Goal: Task Accomplishment & Management: Manage account settings

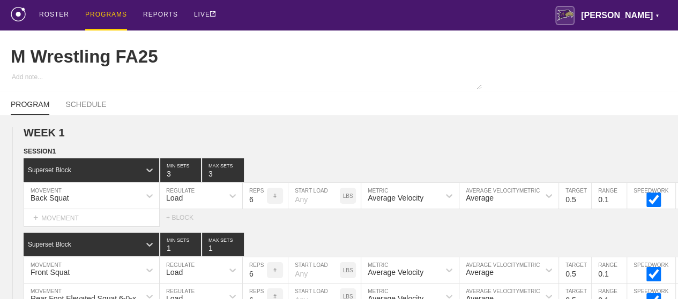
click at [103, 14] on div "PROGRAMS" at bounding box center [106, 15] width 42 height 31
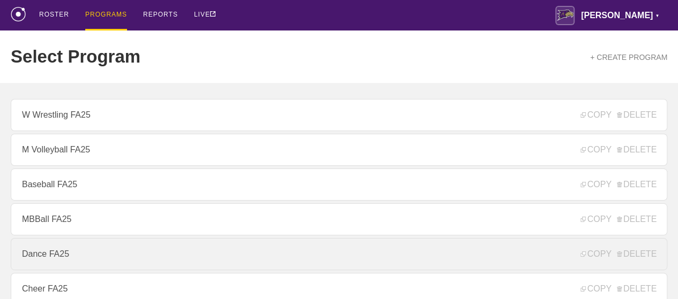
scroll to position [429, 0]
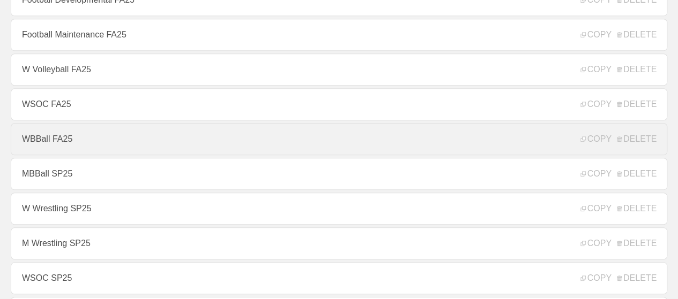
click at [54, 144] on link "WBBall FA25" at bounding box center [339, 139] width 656 height 32
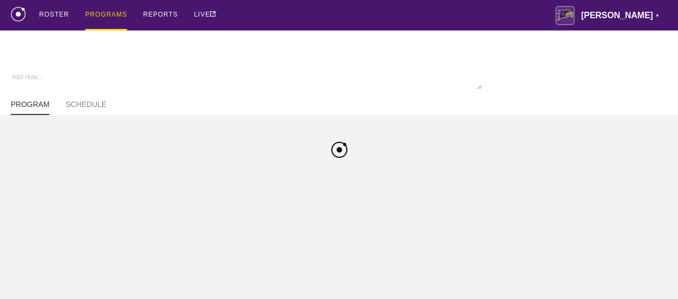
type textarea "x"
type input "WBBall FA25"
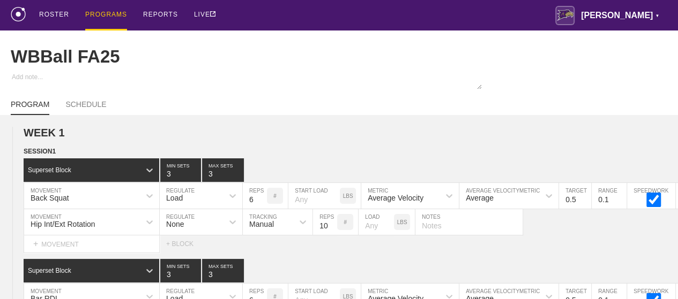
click at [107, 13] on div "PROGRAMS" at bounding box center [106, 15] width 42 height 31
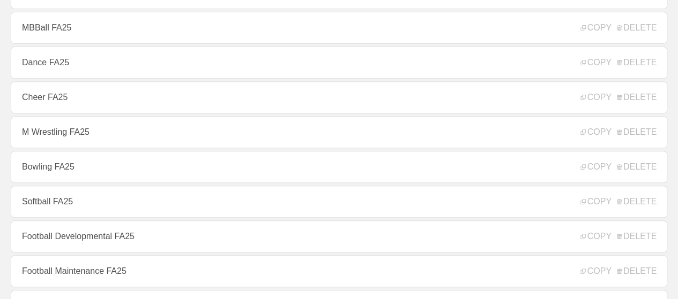
scroll to position [214, 0]
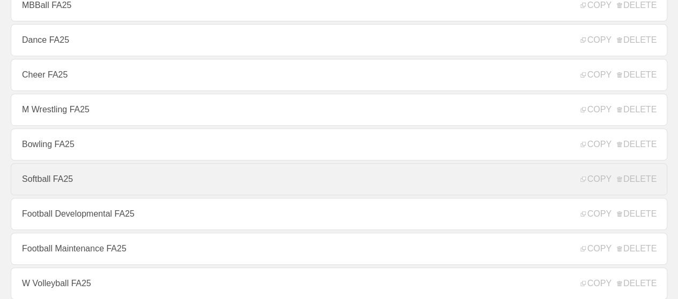
click at [42, 185] on link "Softball FA25" at bounding box center [339, 179] width 656 height 32
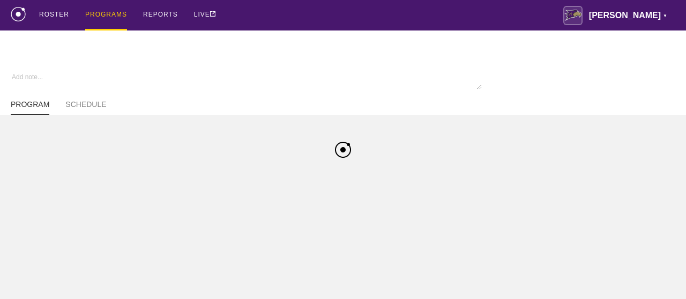
type textarea "x"
type input "Softball FA25"
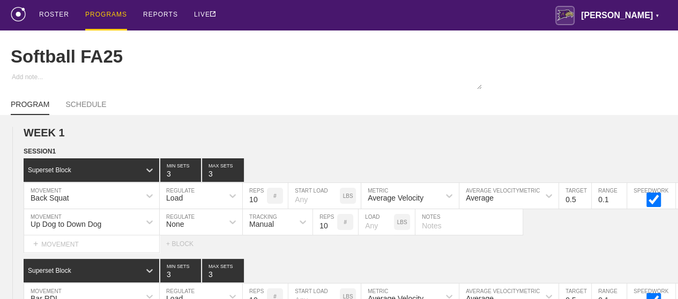
click at [106, 13] on div "PROGRAMS" at bounding box center [106, 15] width 42 height 31
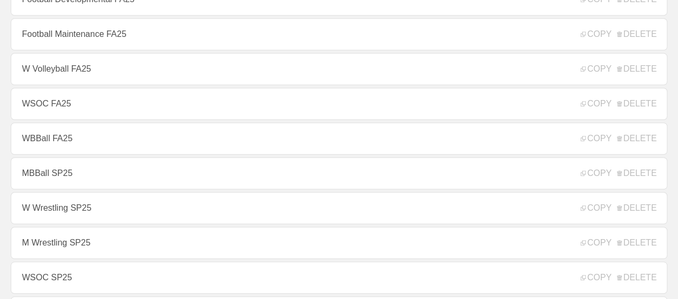
scroll to position [482, 0]
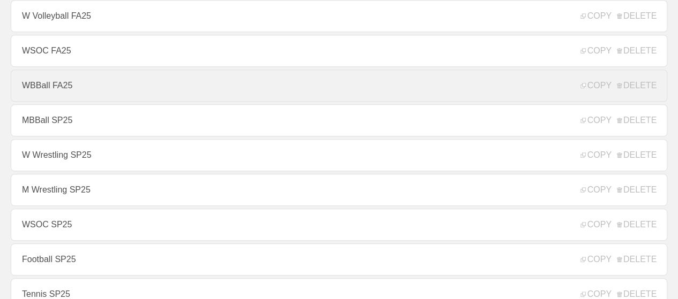
click at [57, 96] on link "WBBall FA25" at bounding box center [339, 86] width 656 height 32
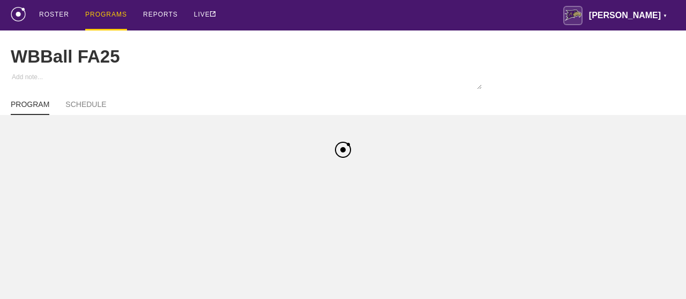
type textarea "x"
type input "WBBall FA25"
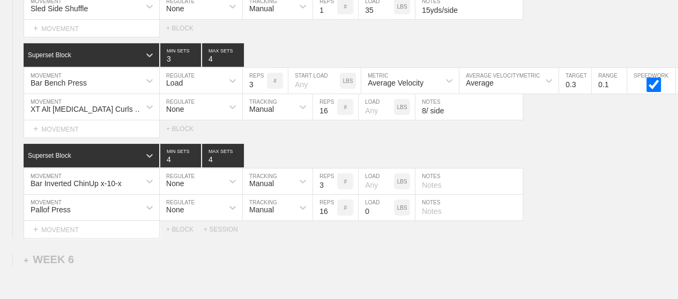
scroll to position [5956, 0]
